Goal: Task Accomplishment & Management: Complete application form

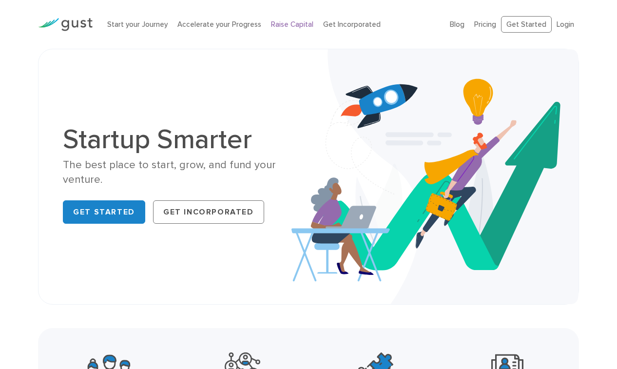
click at [281, 24] on link "Raise Capital" at bounding box center [292, 24] width 42 height 9
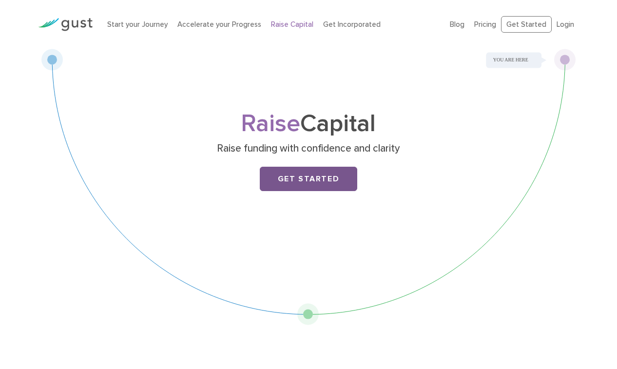
click at [289, 179] on link "Get Started" at bounding box center [308, 179] width 97 height 24
